Goal: Information Seeking & Learning: Find contact information

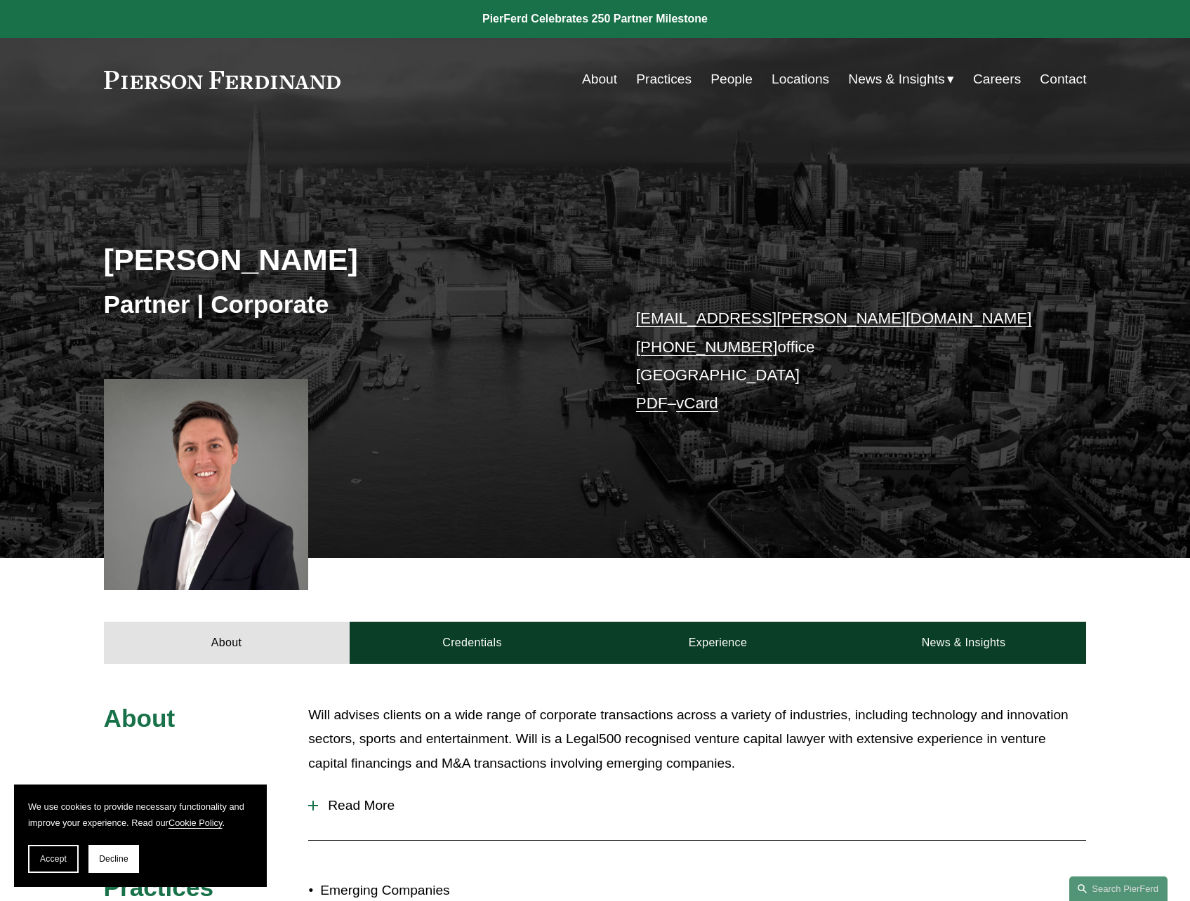
click at [229, 72] on link at bounding box center [222, 80] width 237 height 18
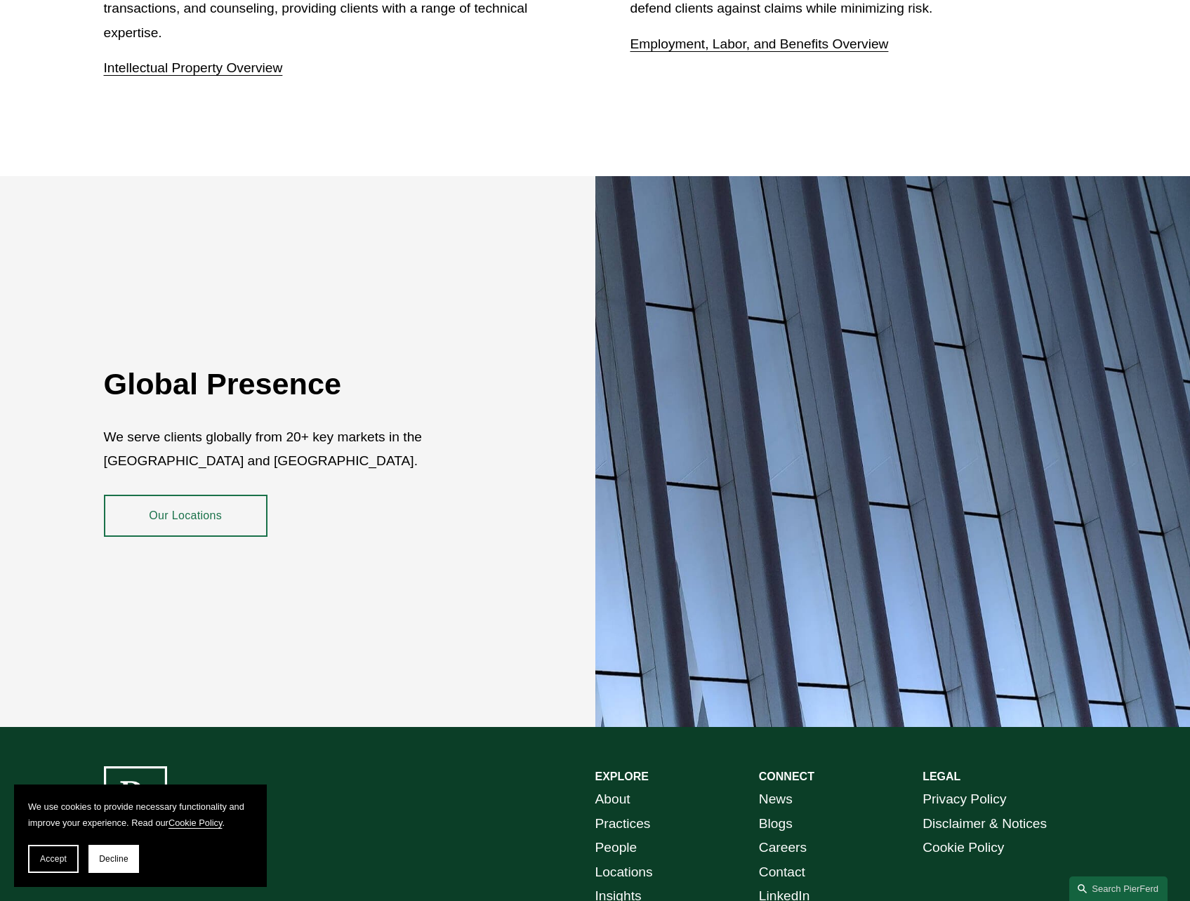
scroll to position [2512, 0]
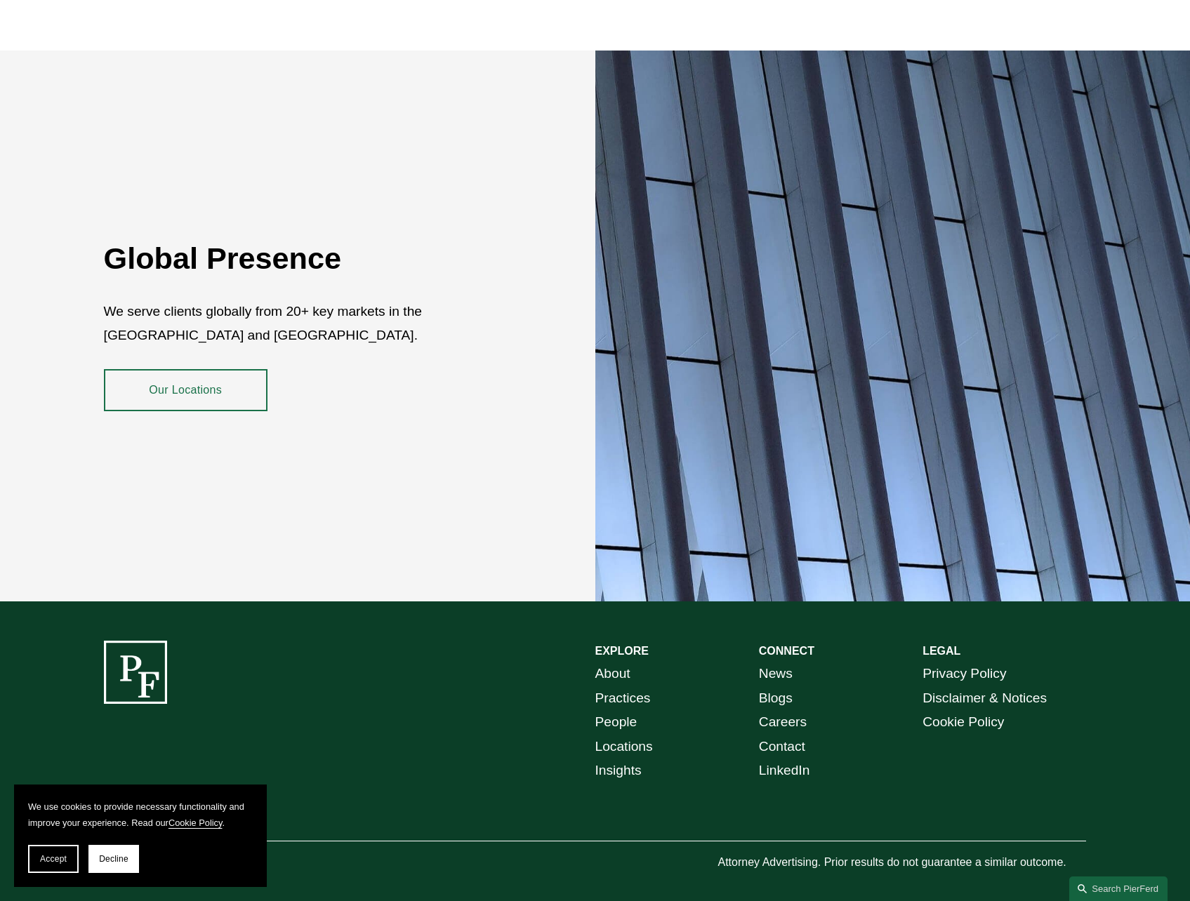
click at [621, 735] on link "Locations" at bounding box center [624, 747] width 58 height 25
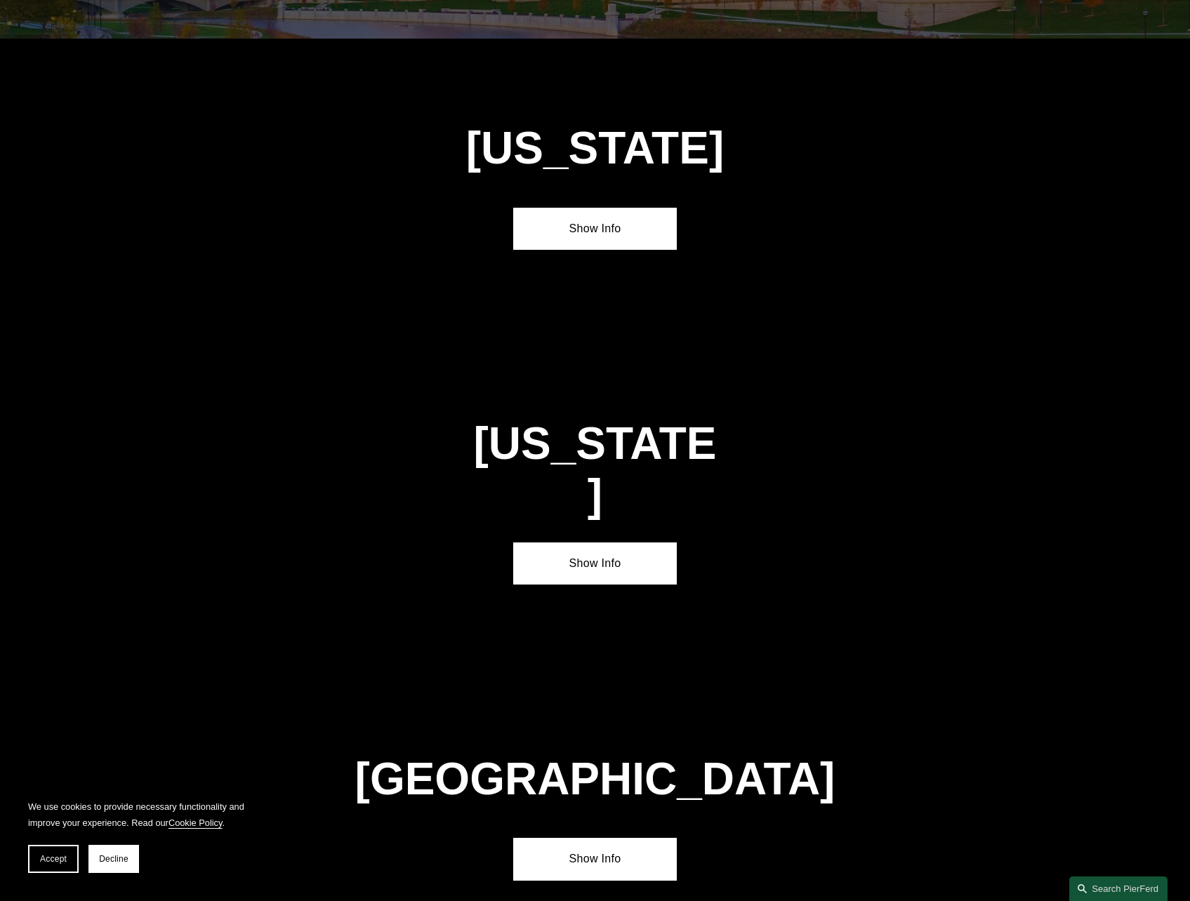
scroll to position [4842, 0]
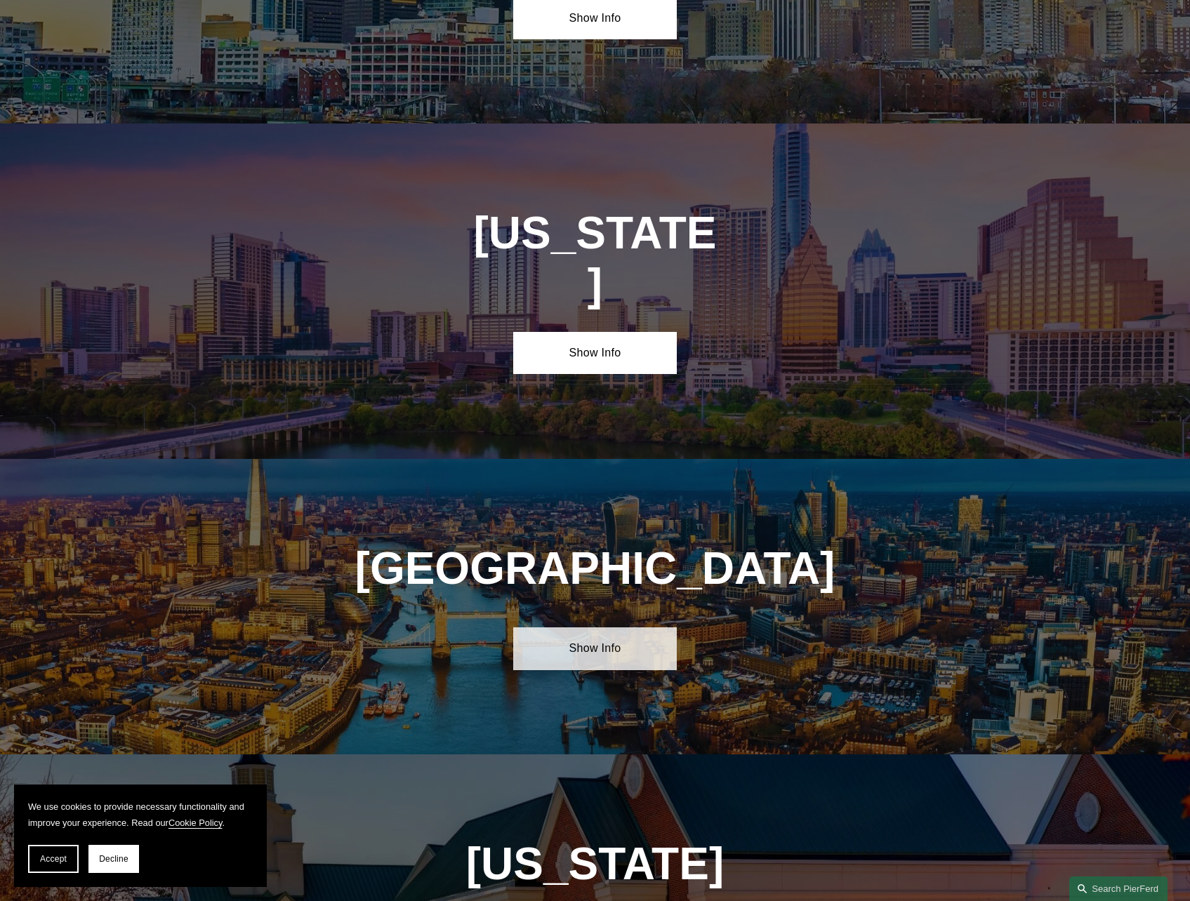
click at [573, 627] on link "Show Info" at bounding box center [595, 648] width 164 height 42
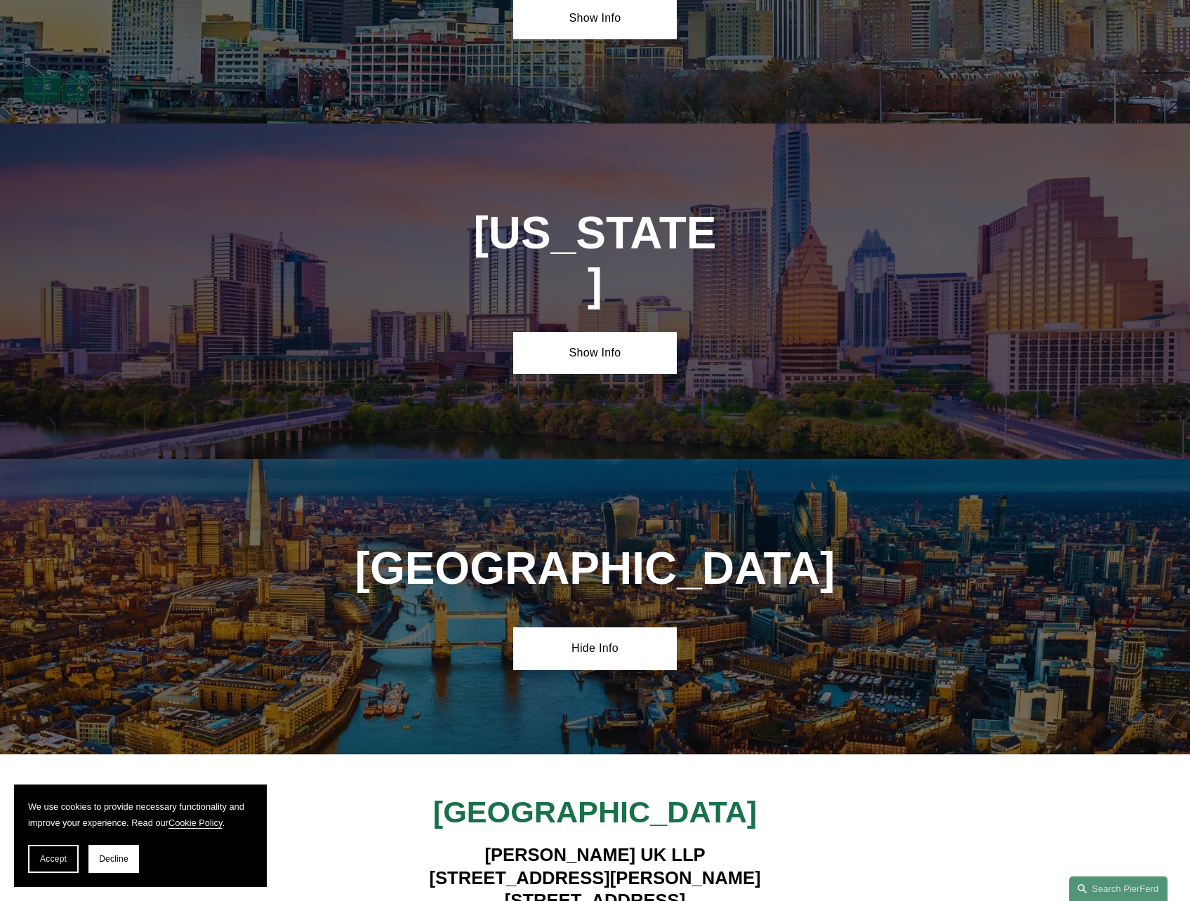
scroll to position [5053, 0]
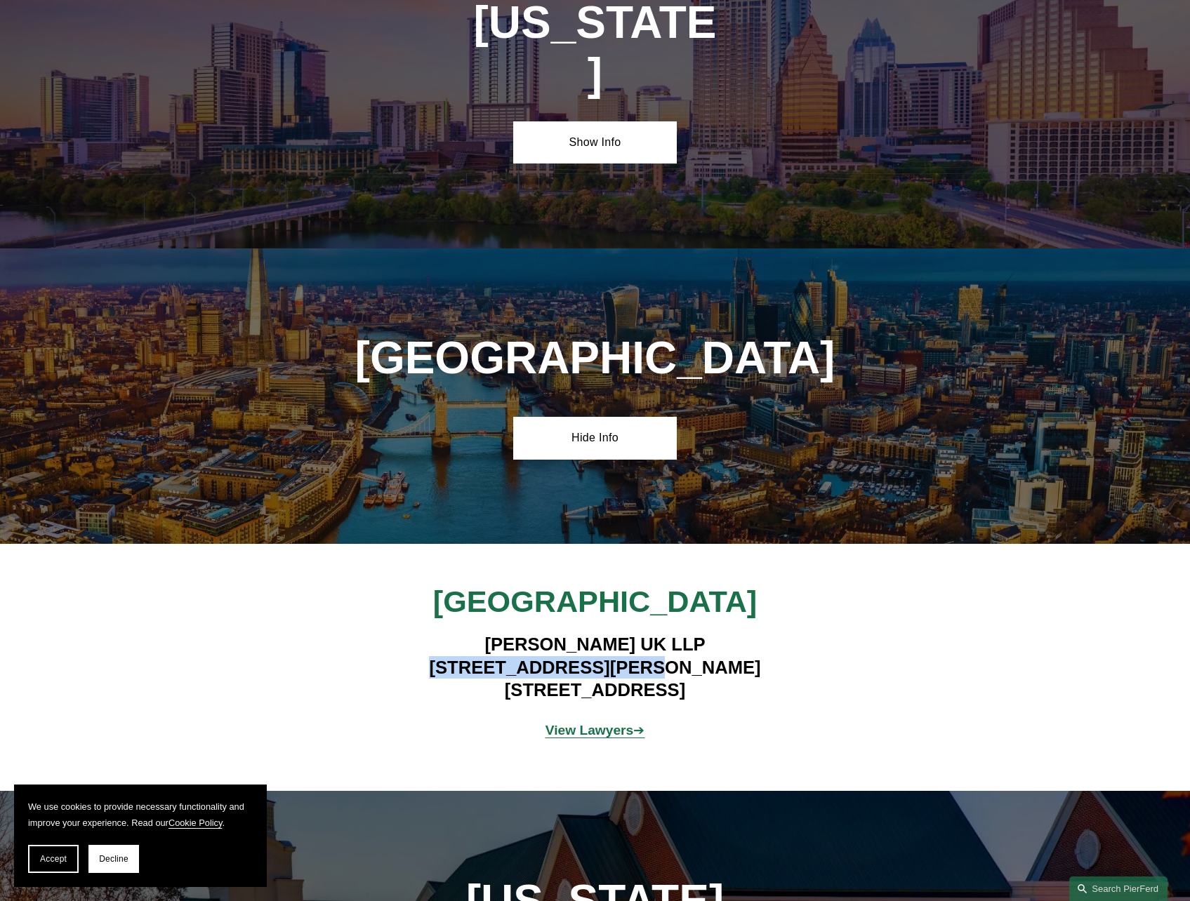
drag, startPoint x: 508, startPoint y: 508, endPoint x: 707, endPoint y: 511, distance: 199.3
click at [707, 633] on h4 "Pierson Ferdinand UK LLP 1 King William Street London EC4N 7BJ" at bounding box center [594, 667] width 409 height 68
copy h4 "1 King William Street"
